Goal: Find specific page/section: Find specific page/section

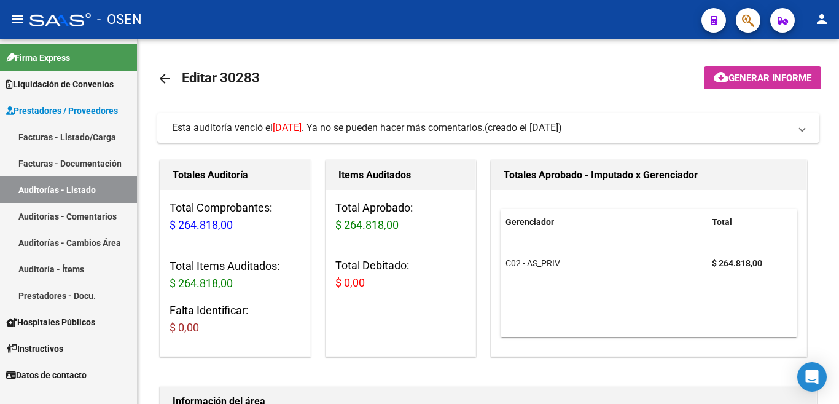
click at [74, 214] on link "Auditorías - Comentarios" at bounding box center [68, 216] width 137 height 26
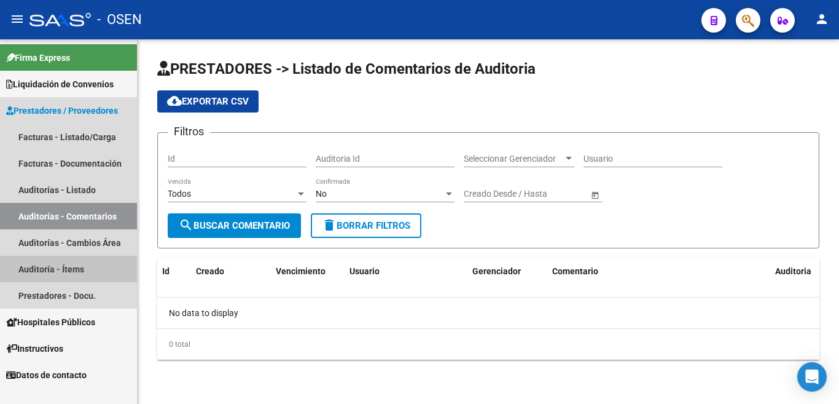
click at [81, 272] on link "Auditoría - Ítems" at bounding box center [68, 269] width 137 height 26
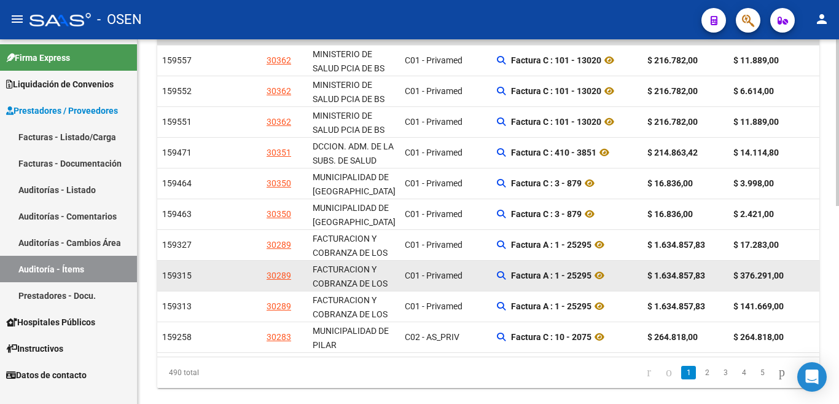
scroll to position [432, 0]
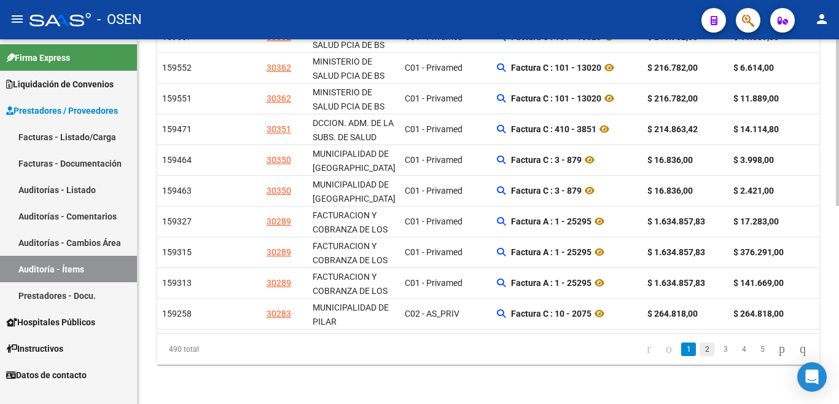
click at [700, 348] on link "2" at bounding box center [707, 349] width 15 height 14
click at [695, 348] on div "490 total 1 2 3 4 5" at bounding box center [488, 349] width 662 height 31
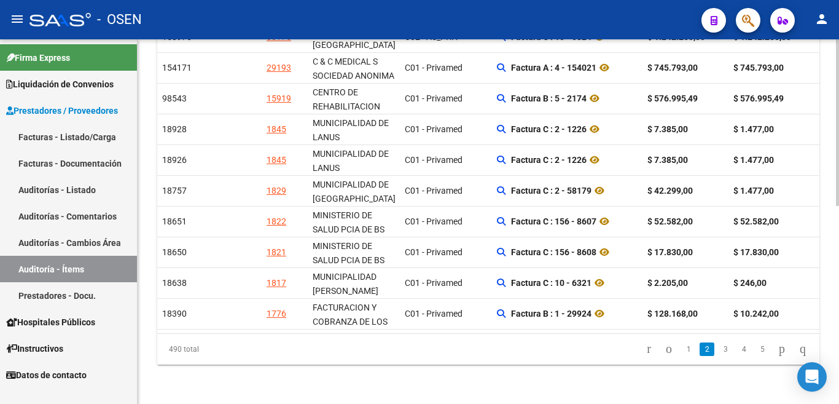
click at [700, 351] on link "2" at bounding box center [707, 349] width 15 height 14
click at [649, 361] on div "490 total 1 2 3 4 5" at bounding box center [488, 349] width 662 height 31
click at [802, 348] on icon "go to last page" at bounding box center [803, 348] width 10 height 15
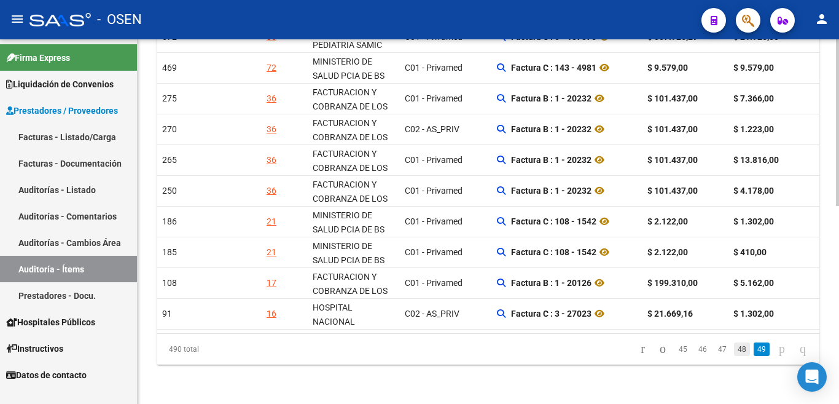
click at [734, 349] on link "48" at bounding box center [742, 349] width 16 height 14
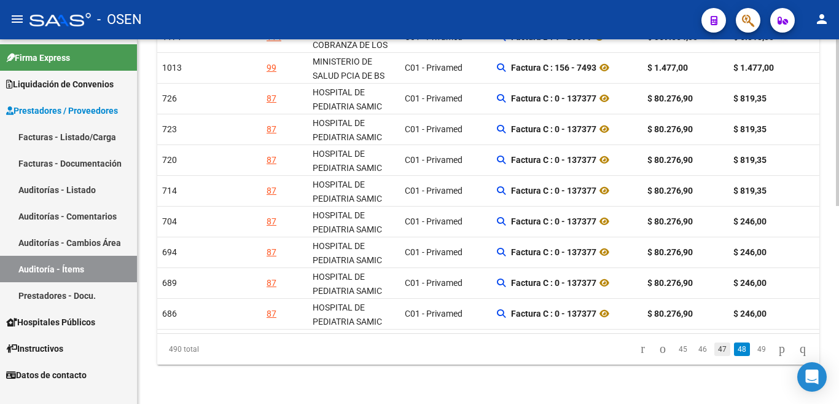
click at [714, 351] on link "47" at bounding box center [722, 349] width 16 height 14
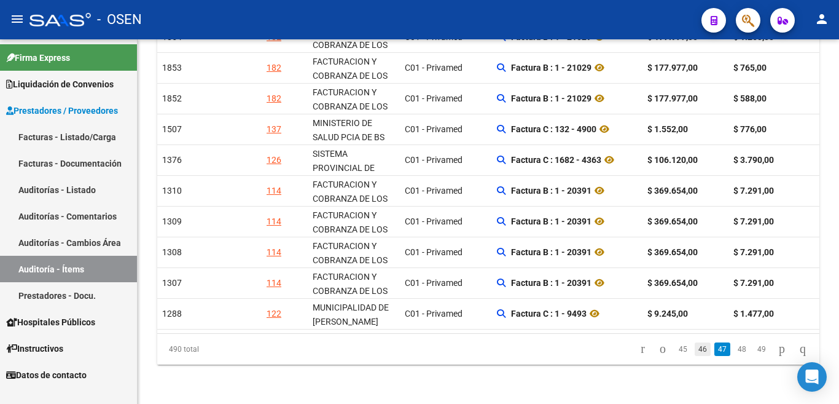
click at [695, 347] on link "46" at bounding box center [703, 349] width 16 height 14
